Goal: Task Accomplishment & Management: Complete application form

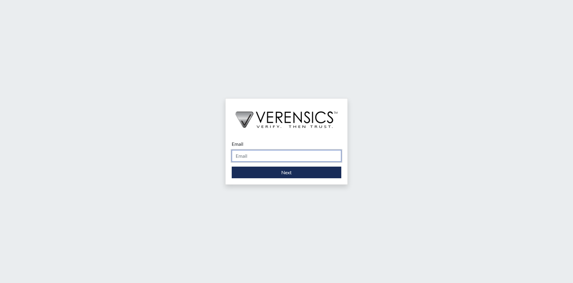
click at [263, 158] on input "Email" at bounding box center [287, 156] width 110 height 12
type input "[PERSON_NAME][EMAIL_ADDRESS][PERSON_NAME][DOMAIN_NAME]"
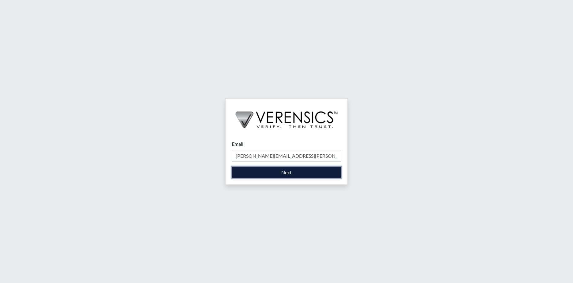
click at [264, 171] on button "Next" at bounding box center [287, 173] width 110 height 12
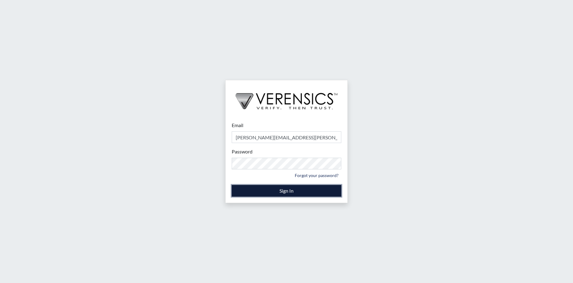
click at [308, 190] on button "Sign In" at bounding box center [287, 191] width 110 height 12
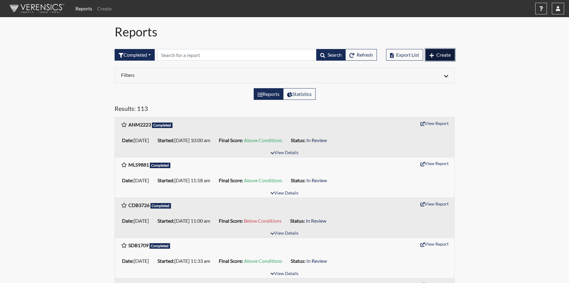
click at [440, 52] on span "Create" at bounding box center [443, 55] width 14 height 6
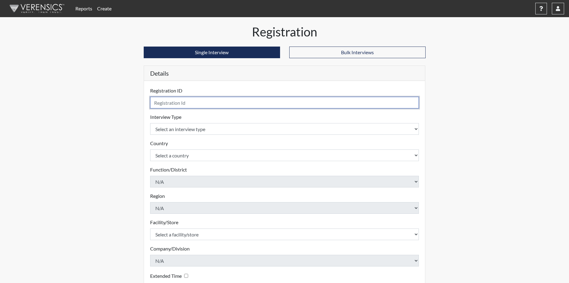
click at [183, 102] on input "text" at bounding box center [284, 103] width 269 height 12
click at [185, 106] on input "text" at bounding box center [284, 103] width 269 height 12
type input "ERM5393"
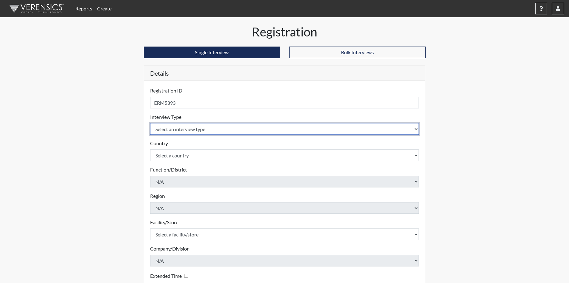
click at [212, 129] on select "Select an interview type Corrections Pre-Employment" at bounding box center [284, 129] width 269 height 12
select select "ff733e93-e1bf-11ea-9c9f-0eff0cf7eb8f"
click at [150, 123] on select "Select an interview type Corrections Pre-Employment" at bounding box center [284, 129] width 269 height 12
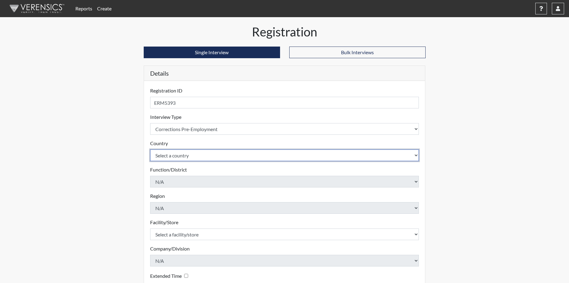
click at [183, 157] on select "Select a country [GEOGRAPHIC_DATA] [GEOGRAPHIC_DATA]" at bounding box center [284, 155] width 269 height 12
select select "united-states-of-[GEOGRAPHIC_DATA]"
click at [150, 149] on select "Select a country [GEOGRAPHIC_DATA] [GEOGRAPHIC_DATA]" at bounding box center [284, 155] width 269 height 12
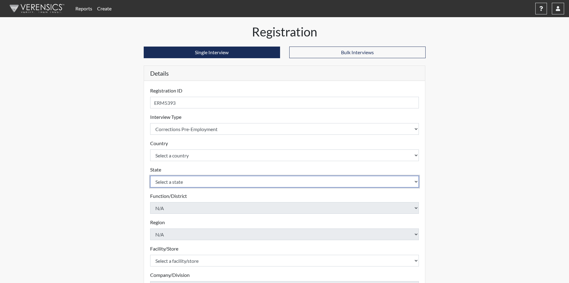
click at [179, 180] on select "Select a state [US_STATE] [US_STATE] [US_STATE] [US_STATE] [US_STATE] [US_STATE…" at bounding box center [284, 182] width 269 height 12
select select "GA"
click at [150, 176] on select "Select a state [US_STATE] [US_STATE] [US_STATE] [US_STATE] [US_STATE] [US_STATE…" at bounding box center [284, 182] width 269 height 12
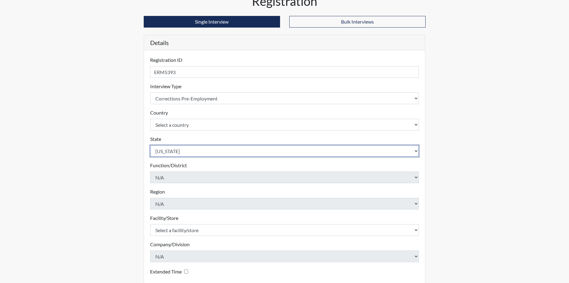
scroll to position [61, 0]
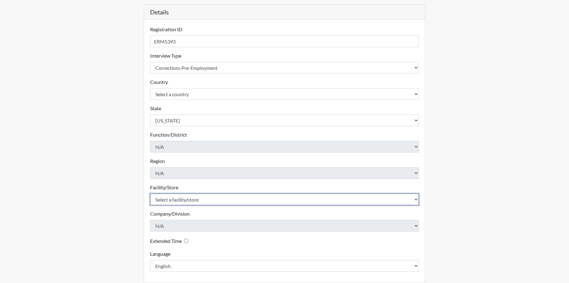
click at [193, 200] on select "Select a facility/store [PERSON_NAME]" at bounding box center [284, 200] width 269 height 12
select select "a2695ac4-228c-4454-a598-76acc7274027"
click at [150, 194] on select "Select a facility/store [PERSON_NAME]" at bounding box center [284, 200] width 269 height 12
click at [200, 199] on select "Select a facility/store [PERSON_NAME]" at bounding box center [284, 200] width 269 height 12
click at [186, 202] on select "Select a facility/store [PERSON_NAME]" at bounding box center [284, 200] width 269 height 12
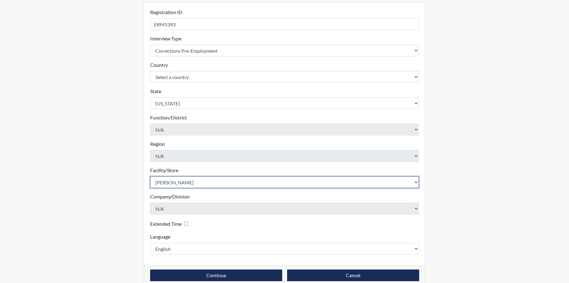
scroll to position [88, 0]
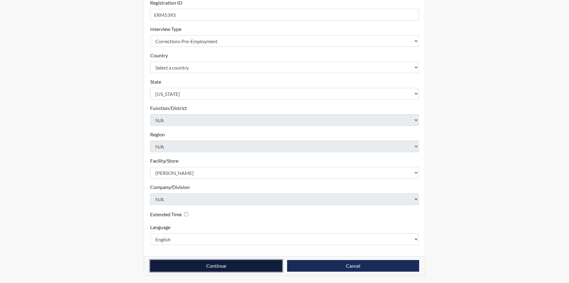
click at [253, 264] on button "Continue" at bounding box center [216, 266] width 132 height 12
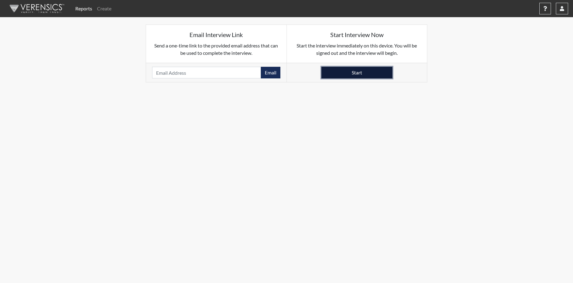
click at [359, 72] on button "Start" at bounding box center [357, 73] width 71 height 12
